Goal: Transaction & Acquisition: Purchase product/service

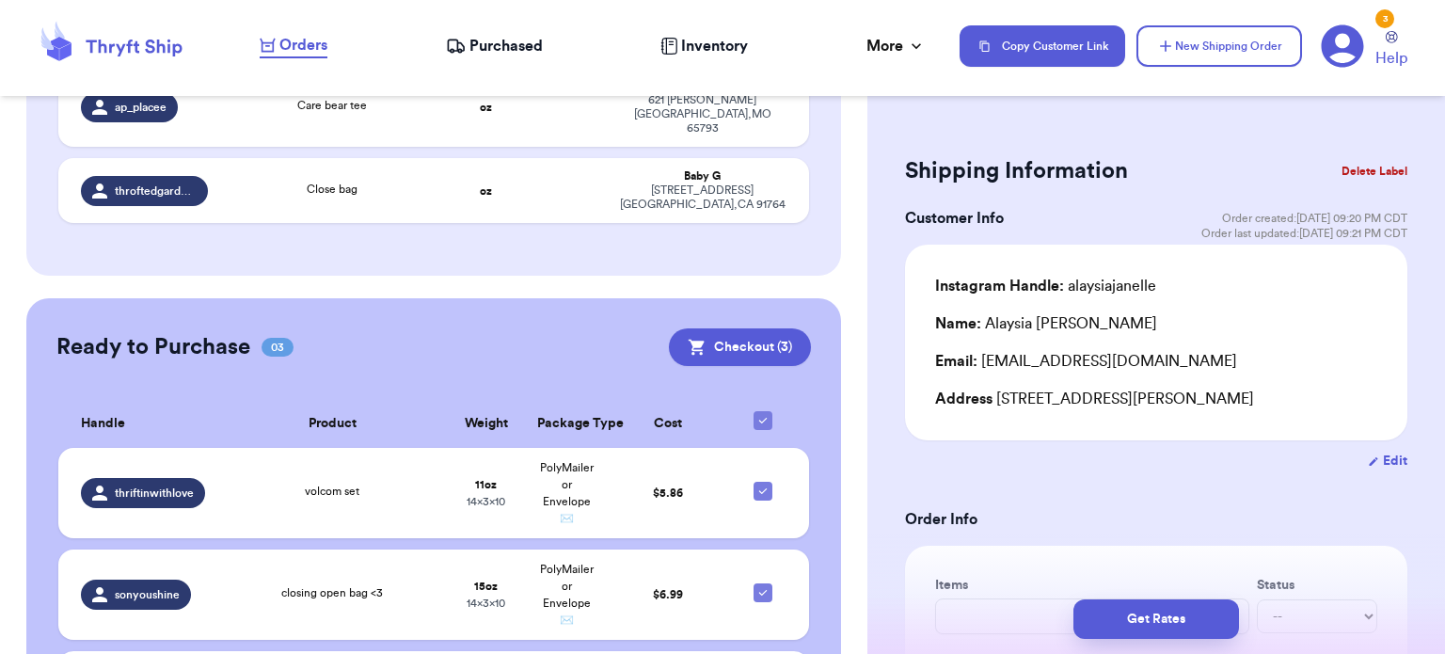
scroll to position [2768, 0]
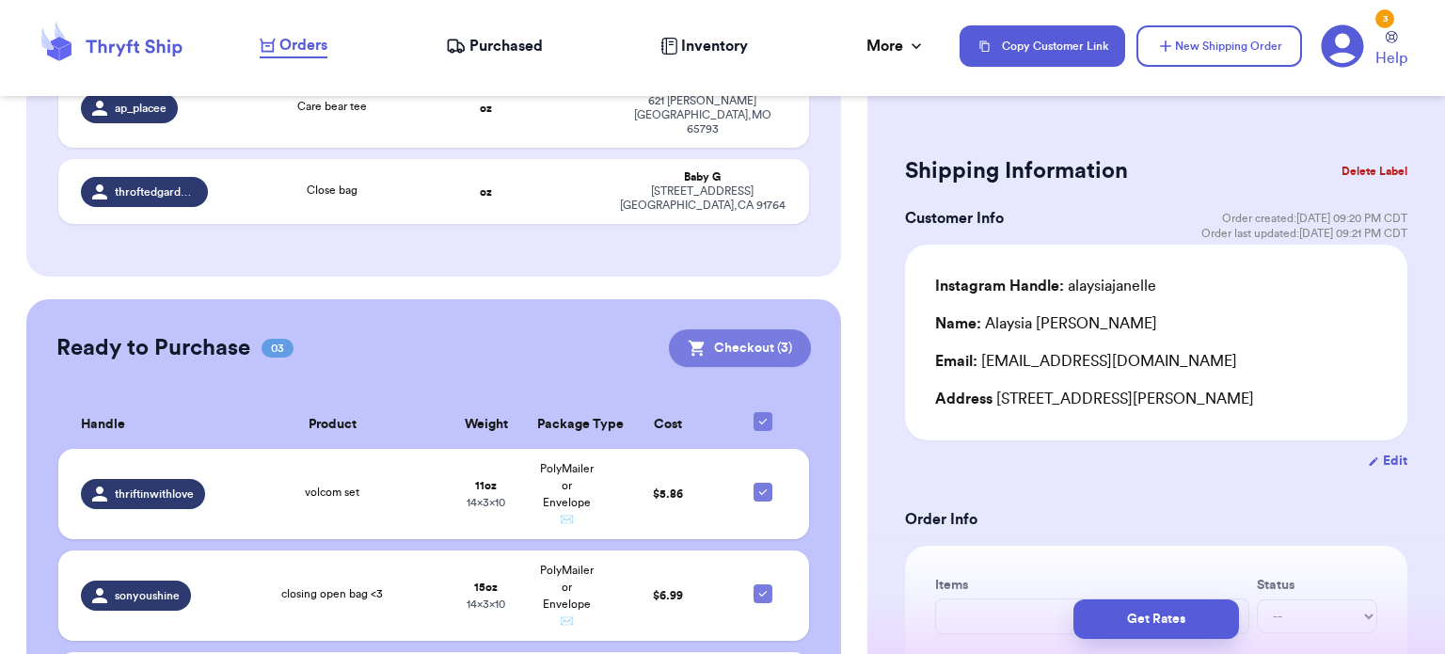
click at [708, 329] on button "Checkout ( 3 )" at bounding box center [740, 348] width 142 height 38
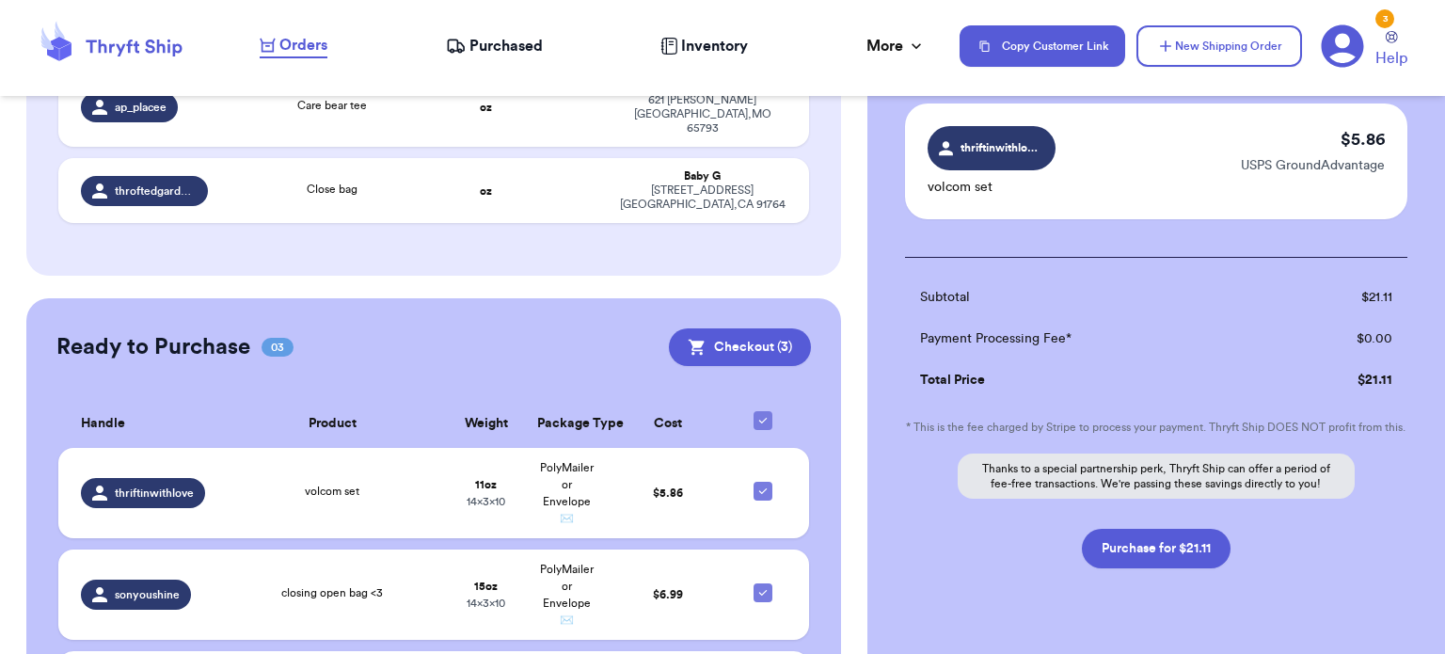
scroll to position [418, 0]
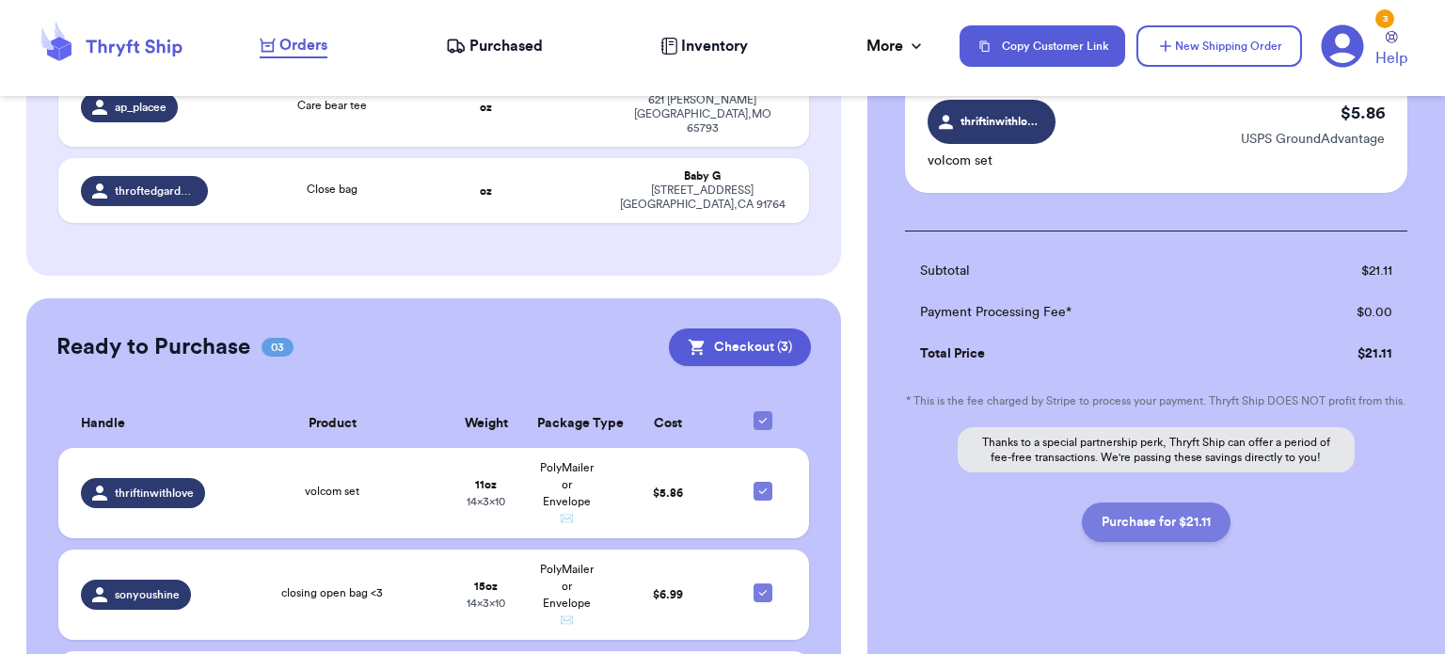
click at [1138, 542] on button "Purchase for $21.11" at bounding box center [1156, 522] width 149 height 40
checkbox input "false"
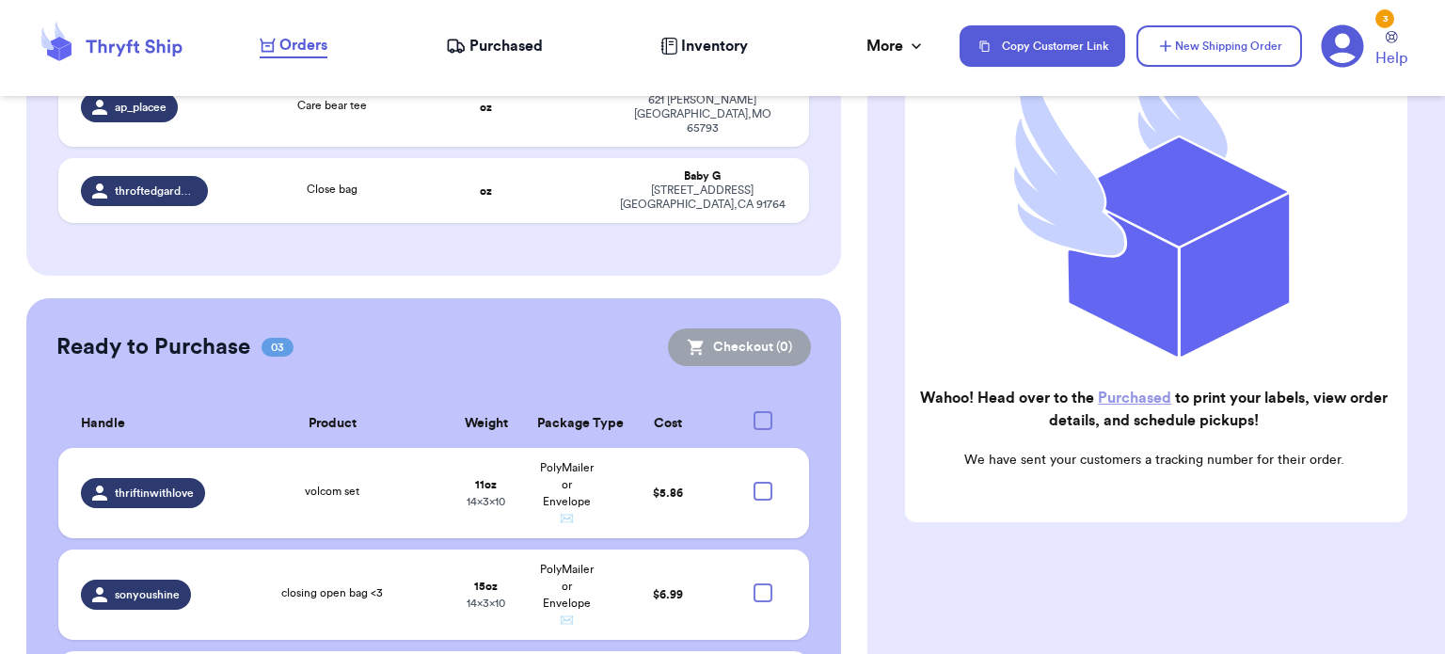
scroll to position [281, 0]
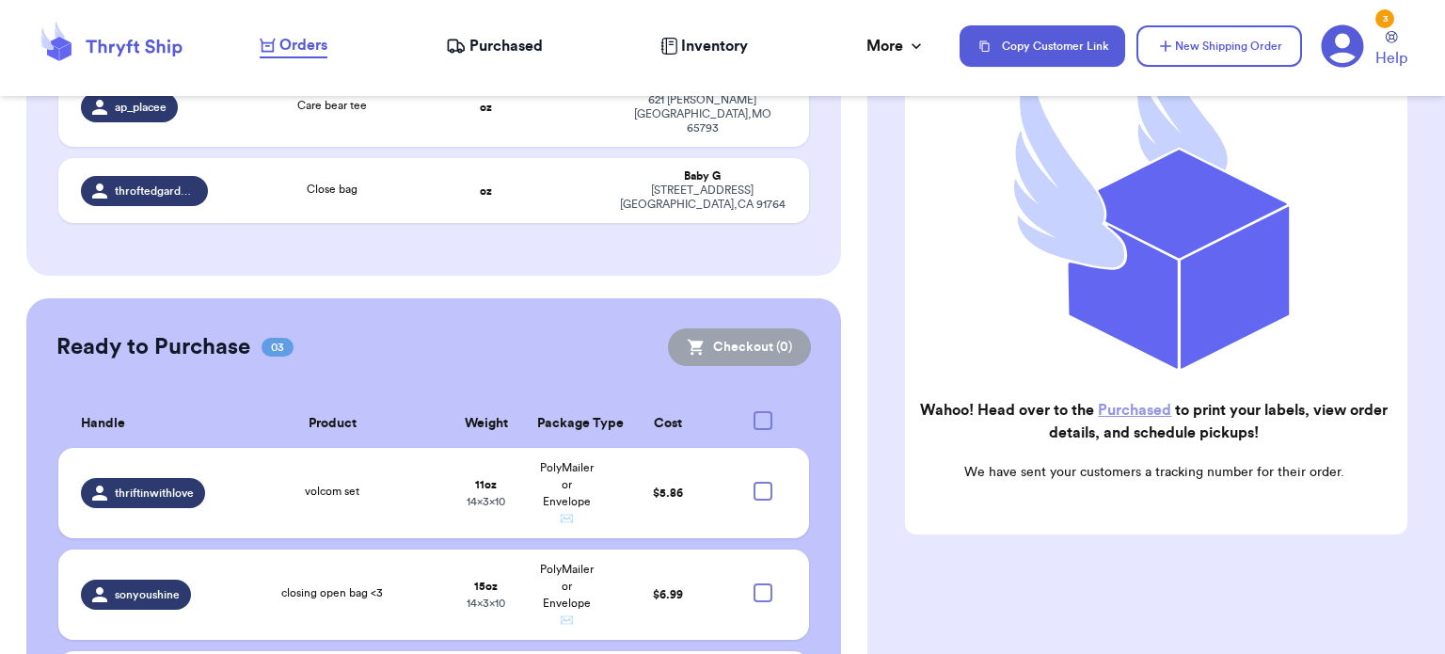
checkbox input "true"
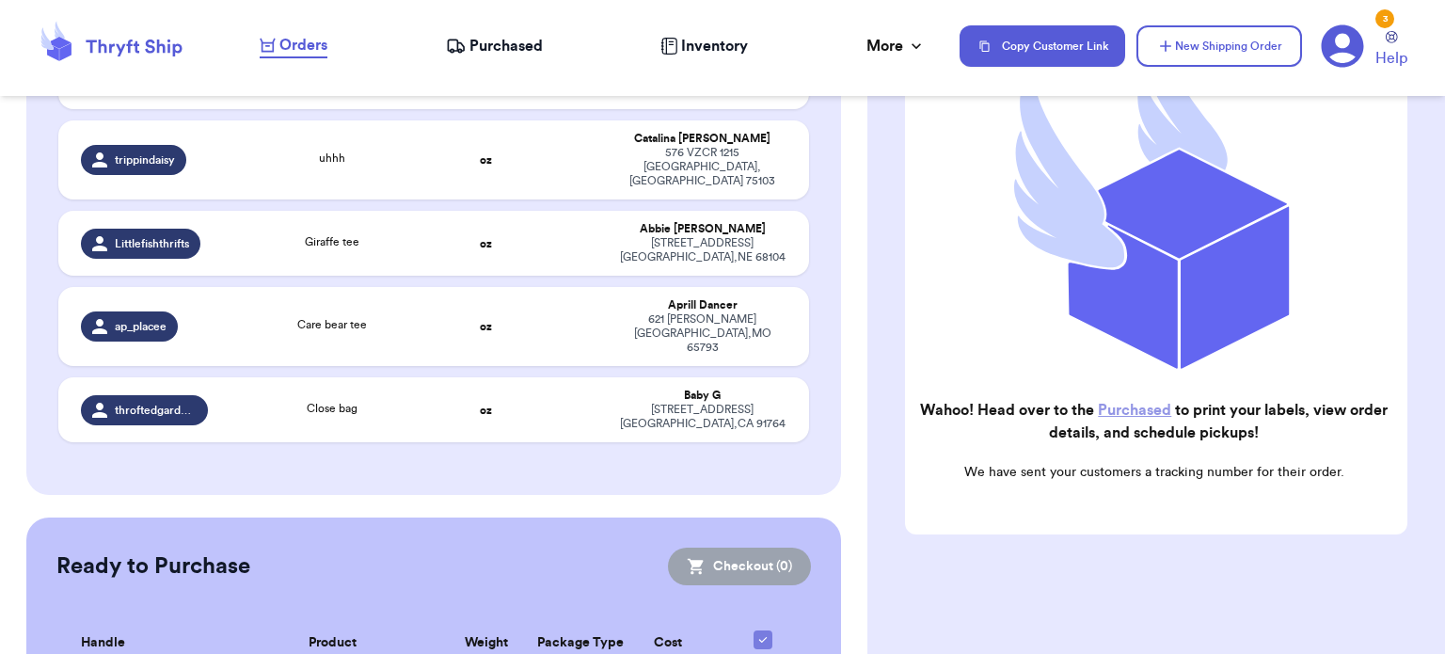
click at [478, 38] on span "Purchased" at bounding box center [505, 46] width 73 height 23
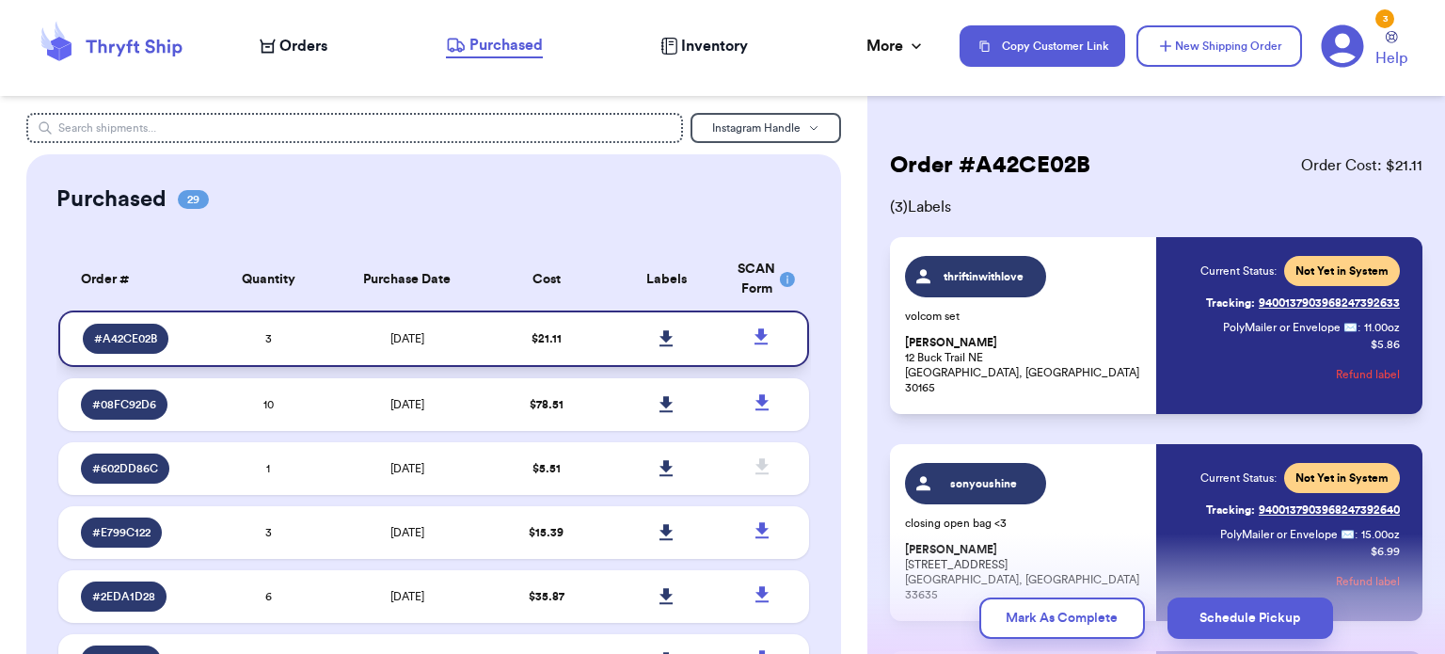
click at [659, 338] on icon at bounding box center [665, 338] width 13 height 16
